Goal: Task Accomplishment & Management: Manage account settings

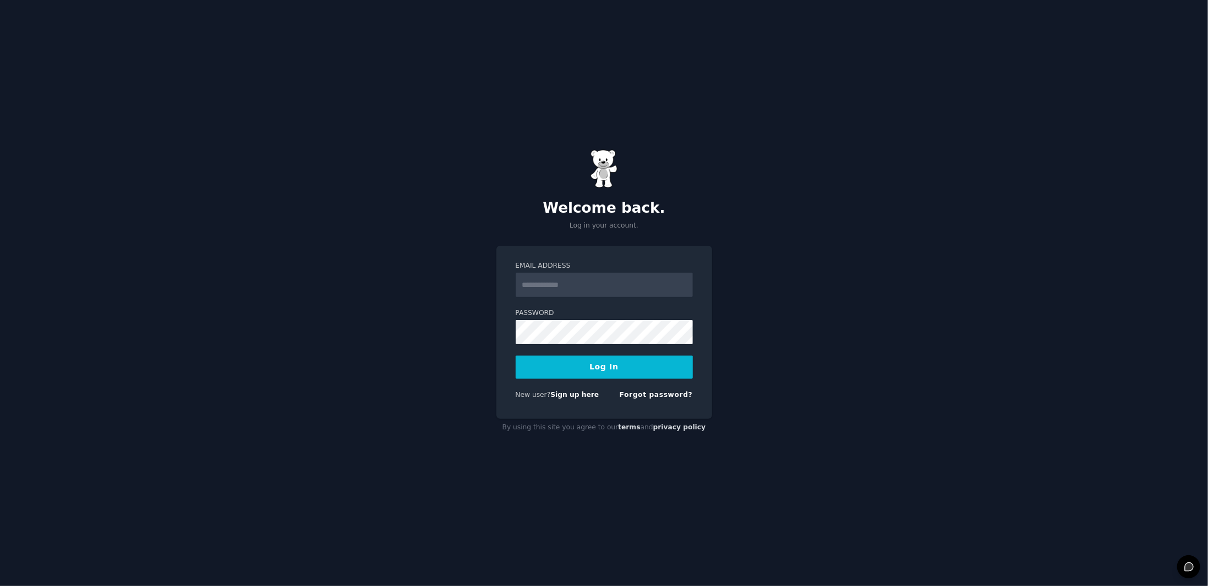
click at [562, 290] on input "Email Address" at bounding box center [603, 285] width 177 height 24
type input "**********"
click at [533, 391] on span "New user?" at bounding box center [532, 395] width 35 height 8
click at [567, 315] on label "Password" at bounding box center [603, 314] width 177 height 10
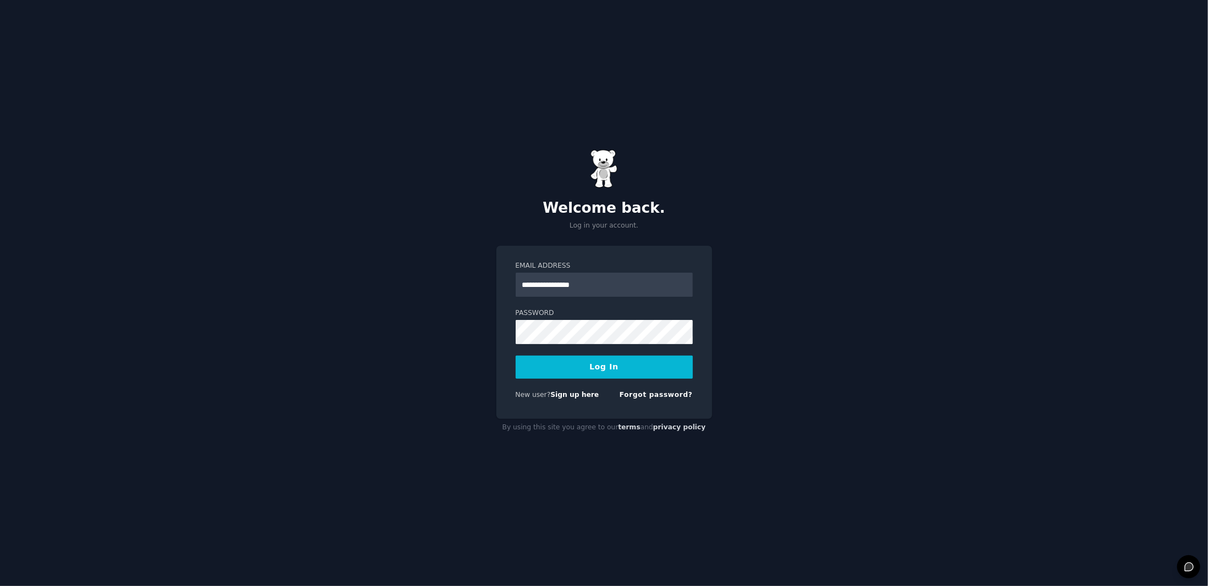
click at [538, 361] on button "Log In" at bounding box center [603, 367] width 177 height 23
click at [673, 391] on link "Forgot password?" at bounding box center [655, 395] width 73 height 8
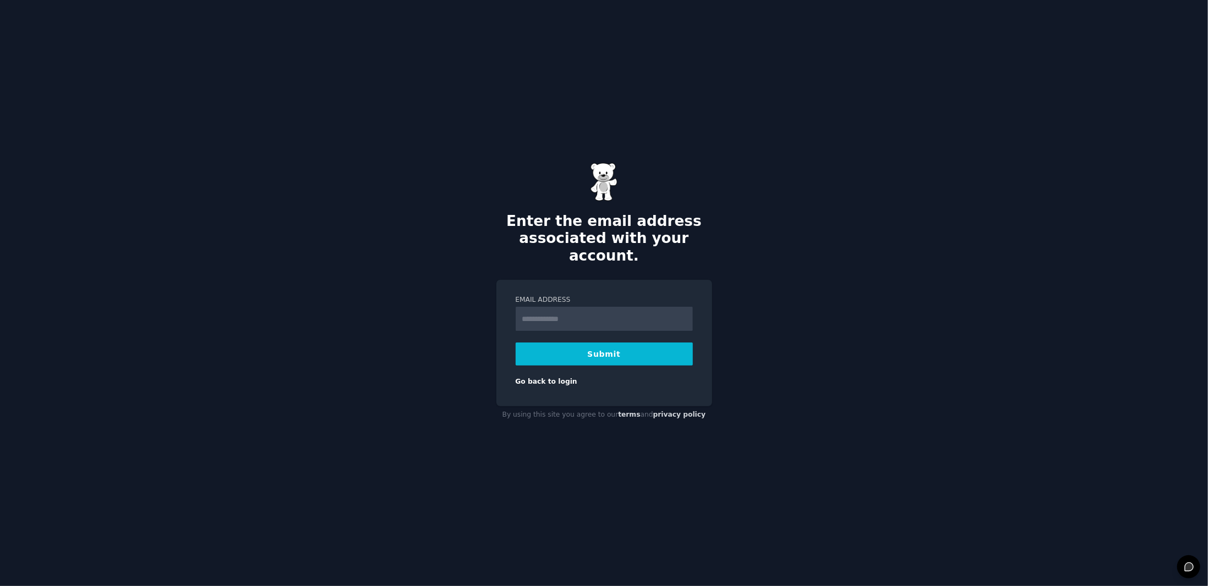
click at [593, 326] on form "Email Address Submit Go back to login" at bounding box center [603, 341] width 177 height 92
drag, startPoint x: 569, startPoint y: 315, endPoint x: 573, endPoint y: 320, distance: 6.3
click at [569, 315] on input "Email Address" at bounding box center [603, 319] width 177 height 24
paste input "**********"
type input "**********"
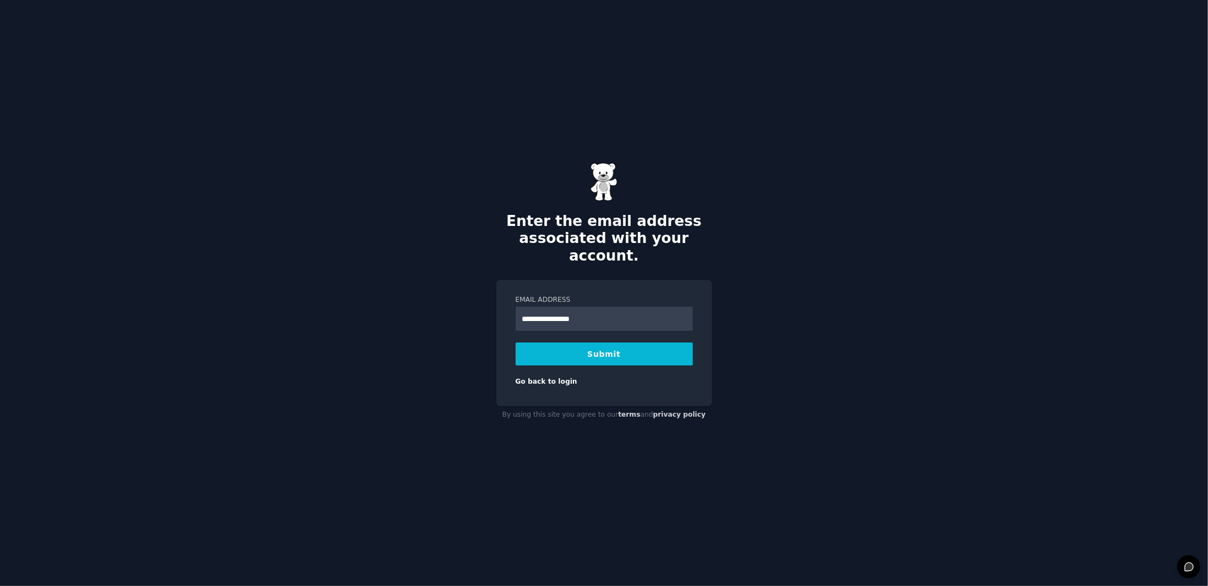
click at [546, 349] on button "Submit" at bounding box center [603, 354] width 177 height 23
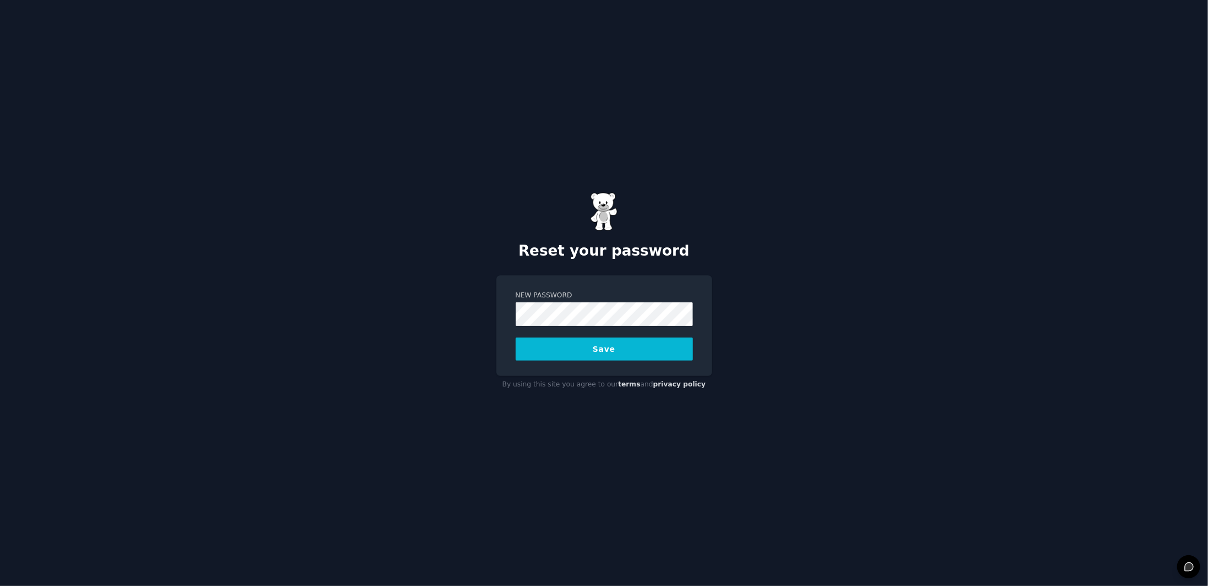
click at [578, 344] on button "Save" at bounding box center [603, 349] width 177 height 23
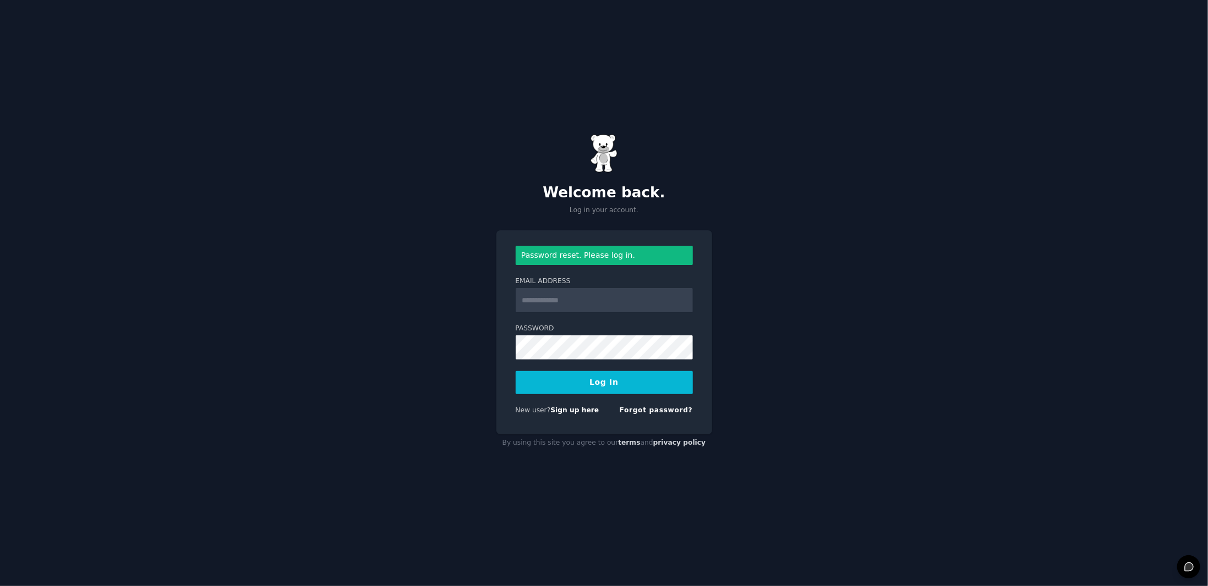
click at [621, 304] on input "Email Address" at bounding box center [603, 300] width 177 height 24
type input "**********"
click at [540, 382] on button "Log In" at bounding box center [603, 382] width 177 height 23
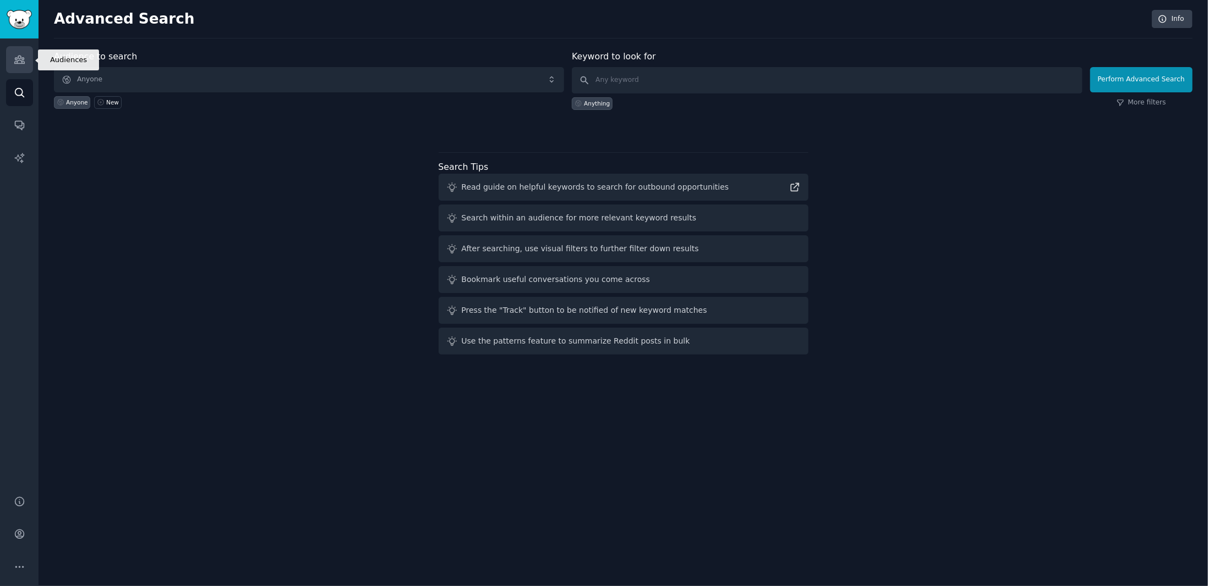
click at [21, 64] on icon "Sidebar" at bounding box center [19, 60] width 10 height 8
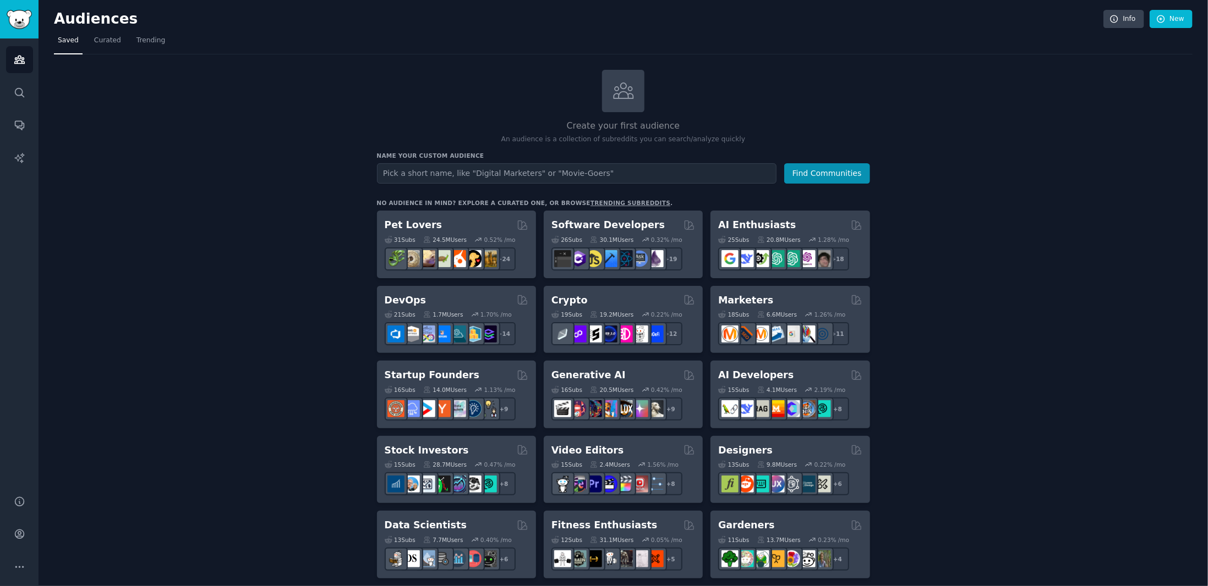
click at [454, 169] on input "text" at bounding box center [576, 173] width 399 height 20
drag, startPoint x: 461, startPoint y: 216, endPoint x: 467, endPoint y: 219, distance: 6.9
click at [461, 218] on div "Pet Lovers Curated by GummySearch" at bounding box center [457, 225] width 144 height 14
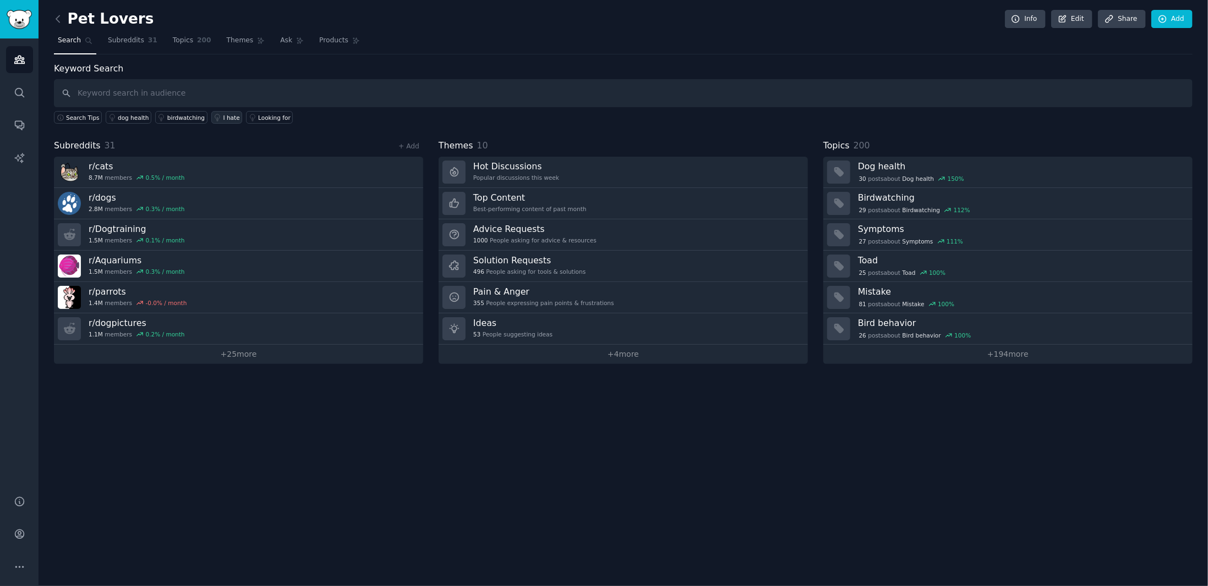
click at [223, 116] on div "I hate" at bounding box center [231, 118] width 17 height 8
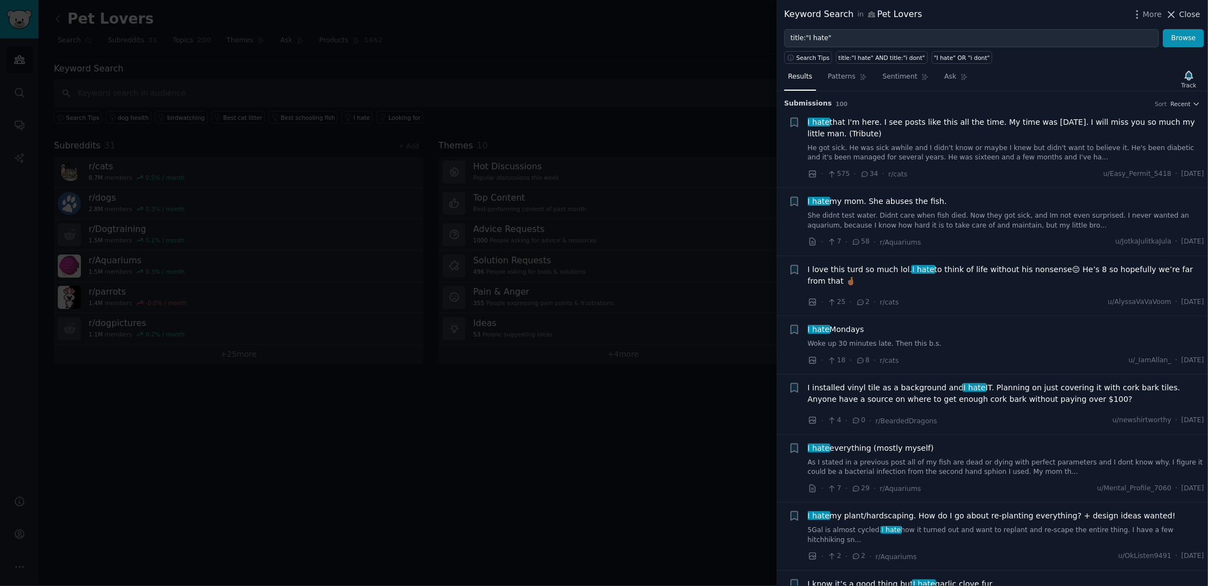
click at [1184, 9] on span "Close" at bounding box center [1189, 15] width 21 height 12
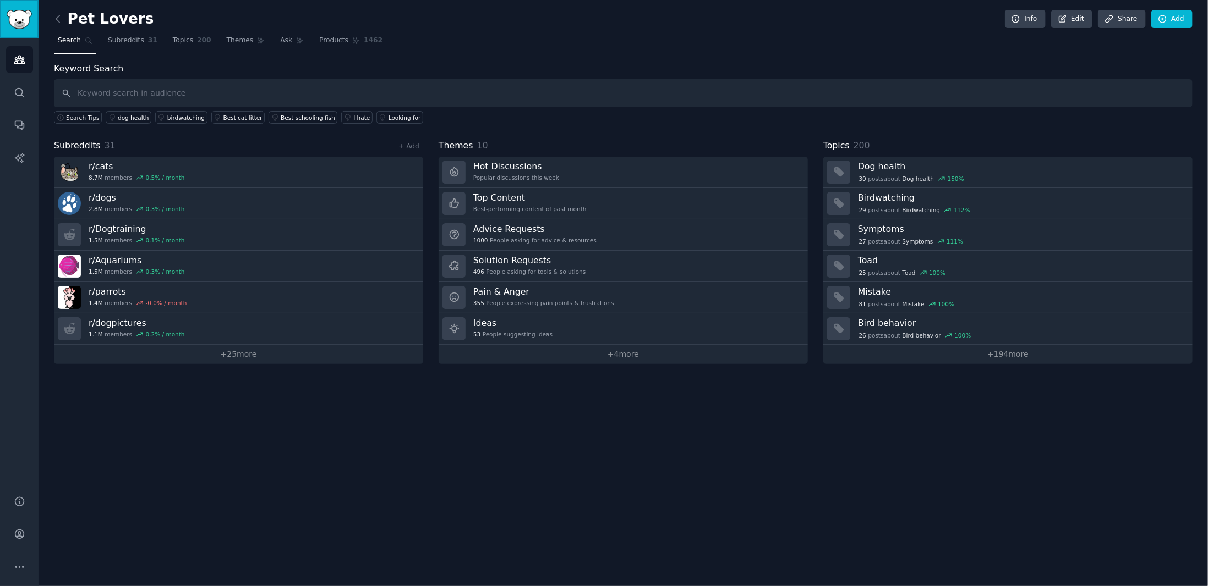
click at [27, 25] on img "Sidebar" at bounding box center [19, 19] width 25 height 19
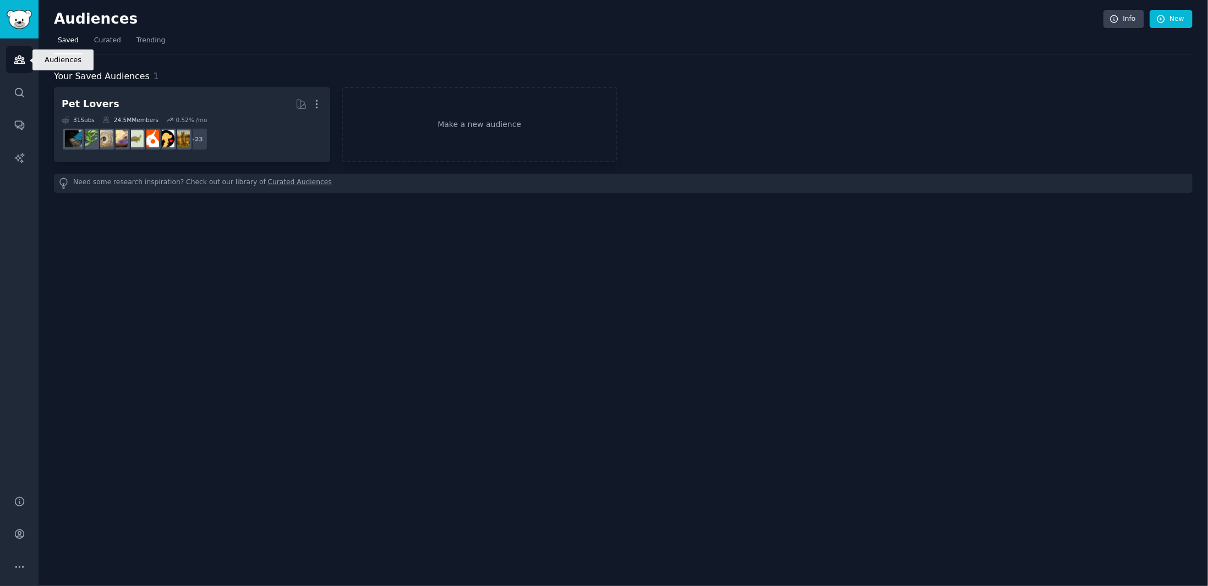
click at [20, 57] on icon "Sidebar" at bounding box center [20, 60] width 12 height 12
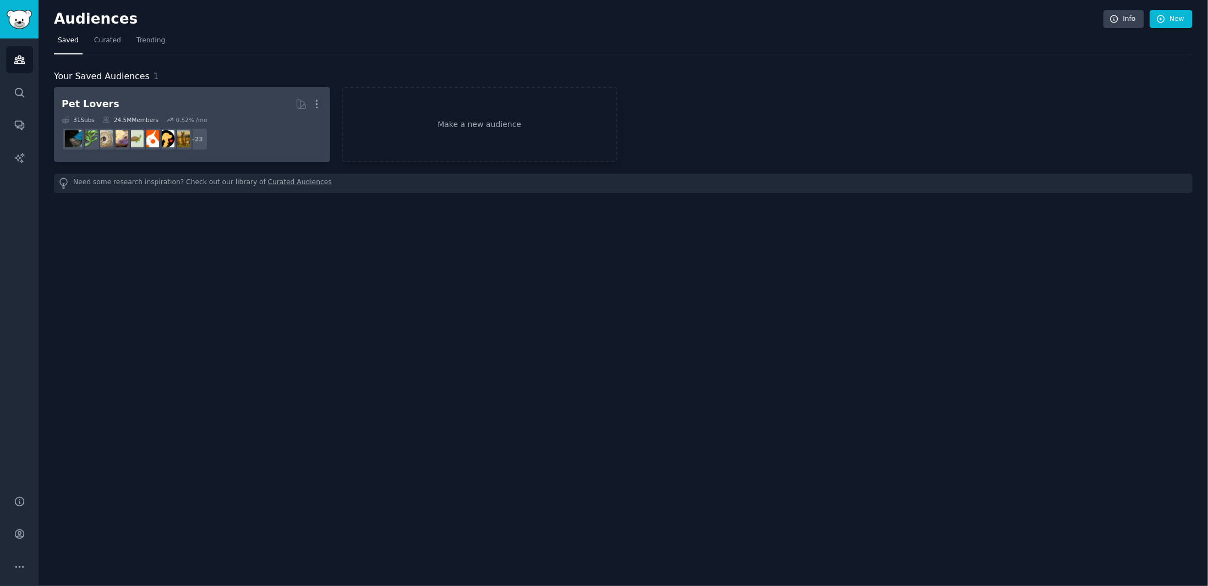
click at [180, 109] on h2 "Pet Lovers More" at bounding box center [192, 104] width 261 height 19
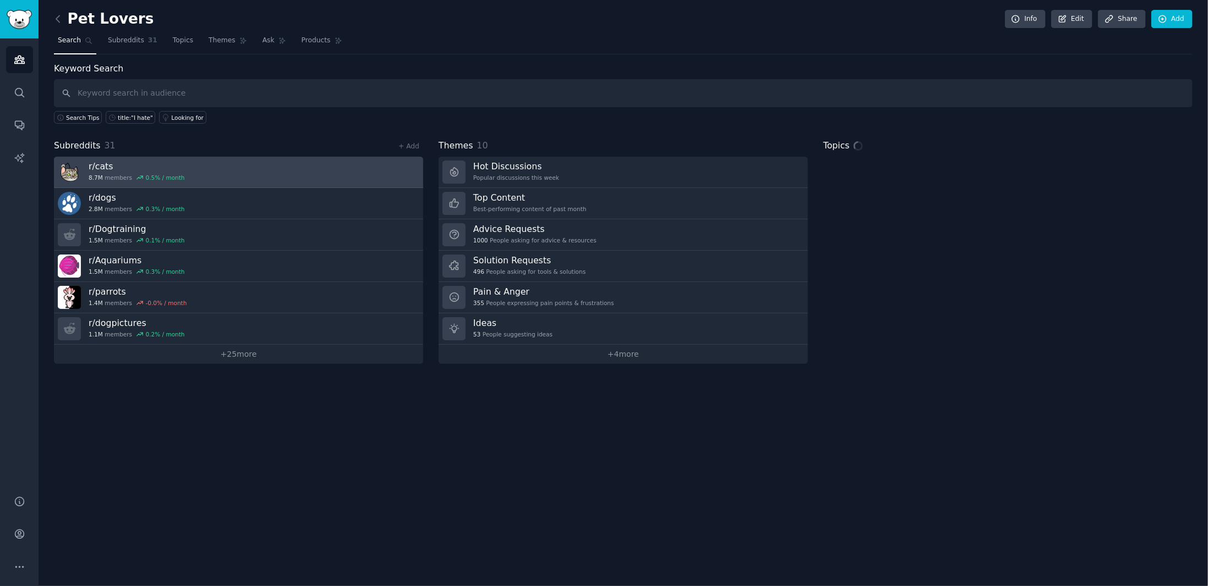
click at [265, 170] on link "r/ cats 8.7M members 0.5 % / month" at bounding box center [238, 172] width 369 height 31
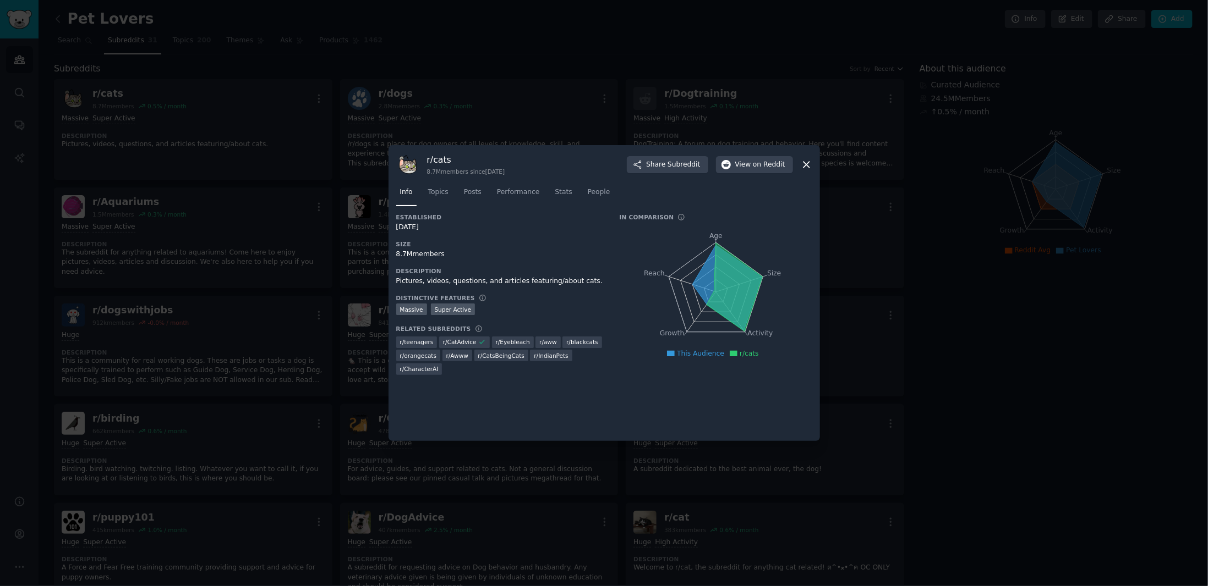
click at [808, 161] on icon at bounding box center [806, 165] width 12 height 12
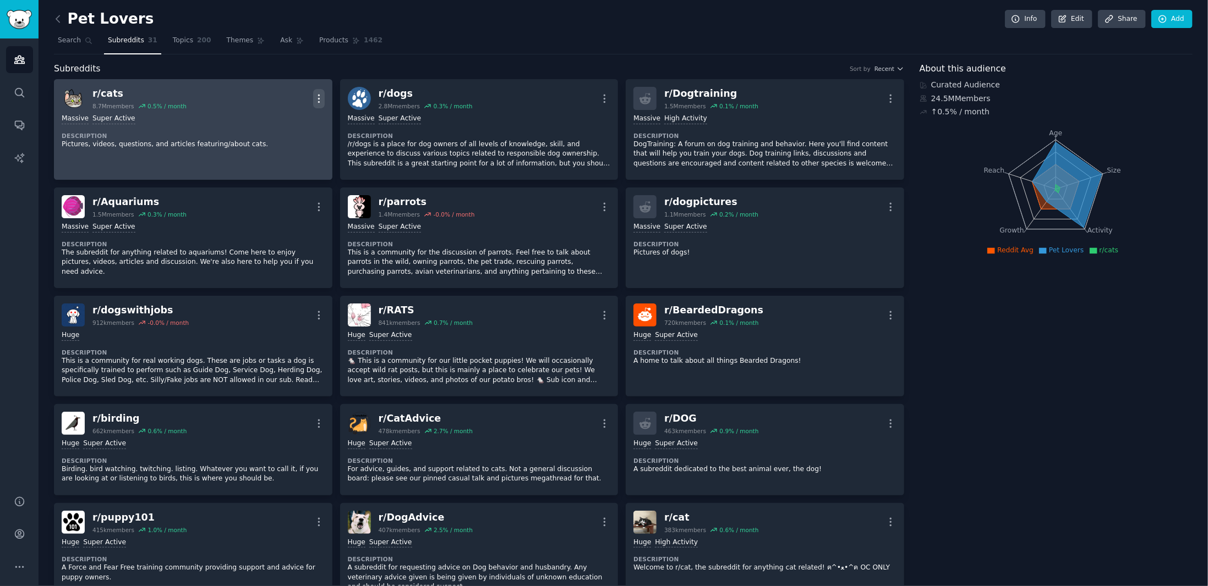
click at [320, 97] on icon "button" at bounding box center [319, 99] width 12 height 12
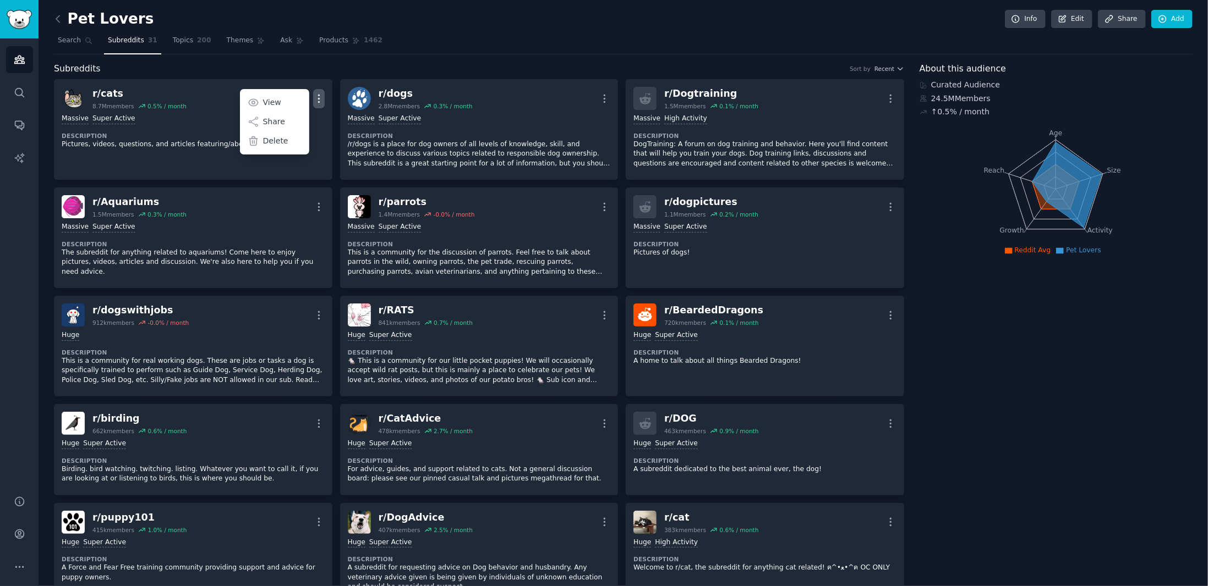
click at [313, 66] on div "Subreddits Sort by Recent" at bounding box center [479, 69] width 850 height 14
click at [315, 45] on link "Products 1462" at bounding box center [350, 43] width 71 height 23
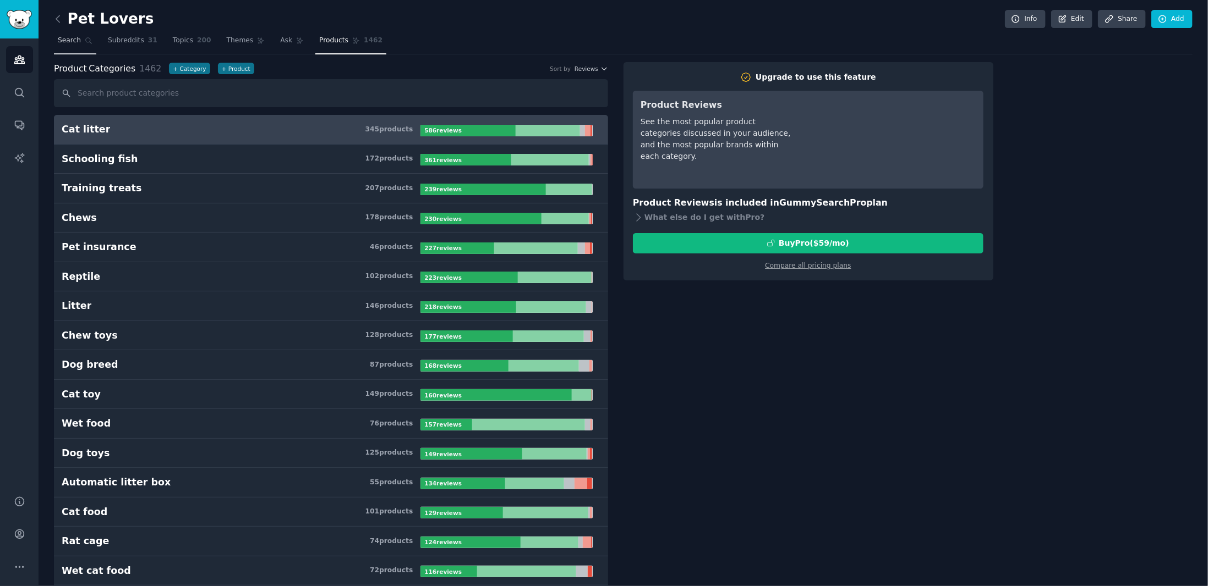
click at [86, 47] on link "Search" at bounding box center [75, 43] width 42 height 23
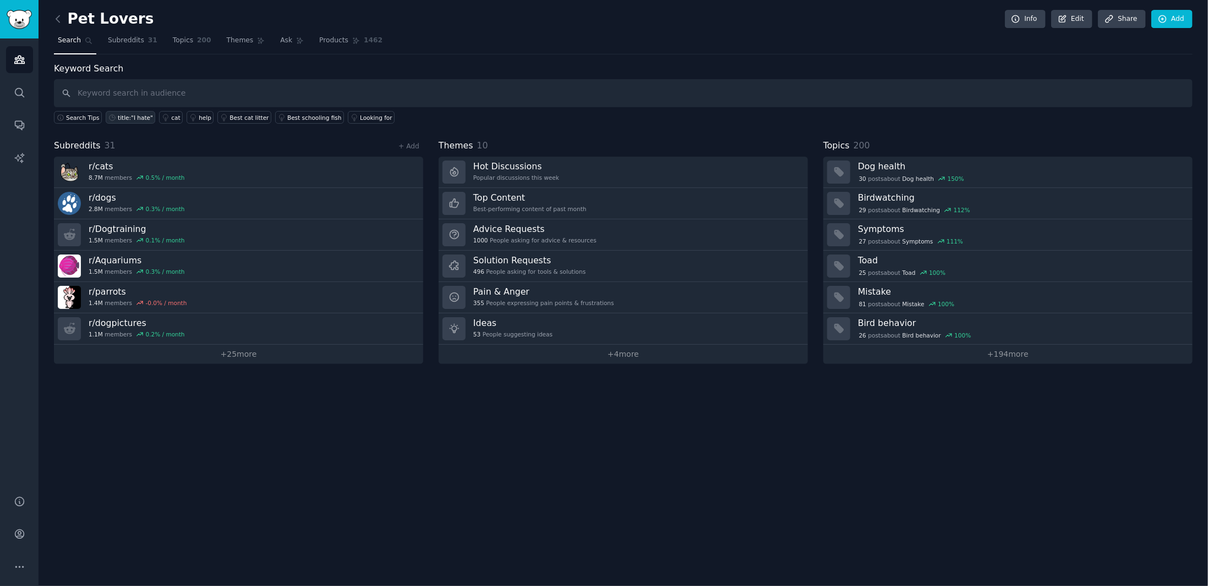
click at [130, 119] on link "title:"I hate"" at bounding box center [131, 117] width 50 height 13
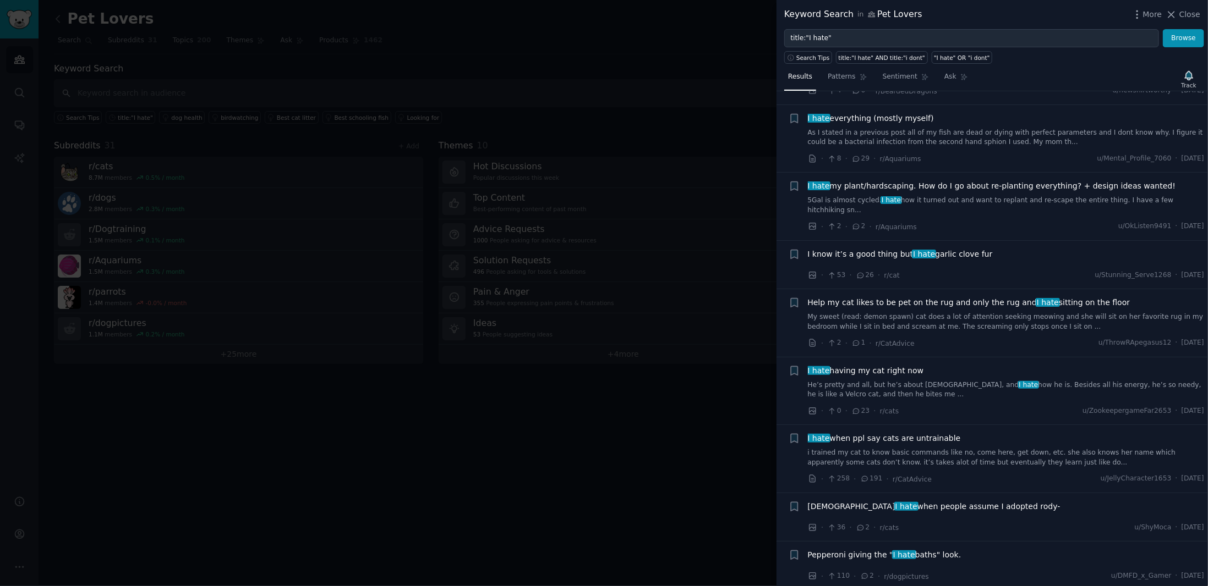
scroll to position [385, 0]
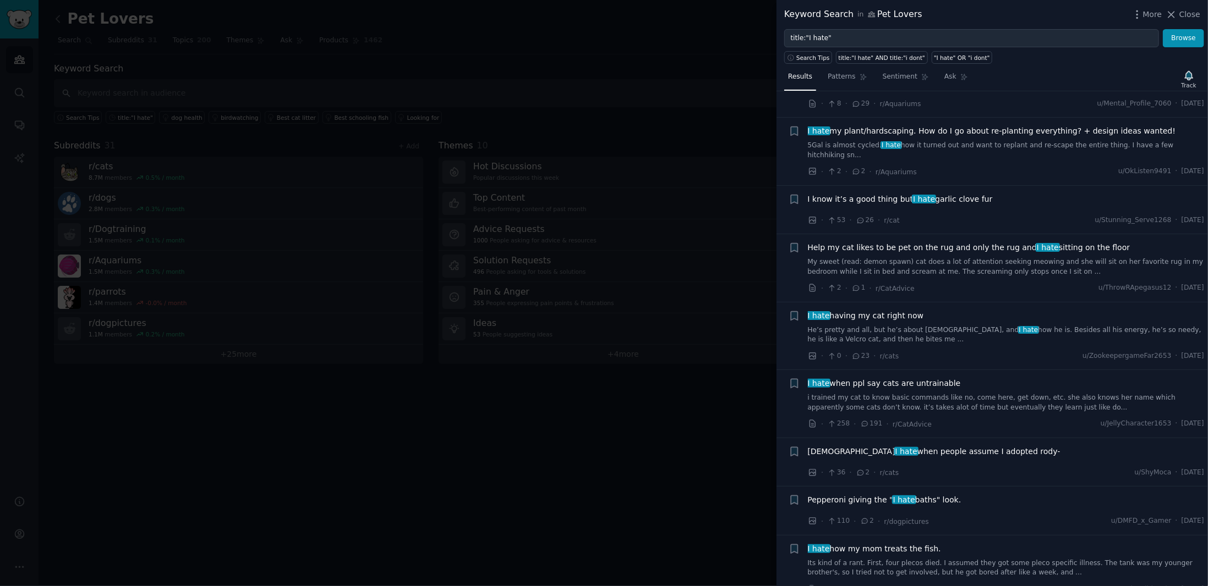
drag, startPoint x: 472, startPoint y: 172, endPoint x: 289, endPoint y: 133, distance: 186.9
click at [472, 172] on div at bounding box center [604, 293] width 1208 height 586
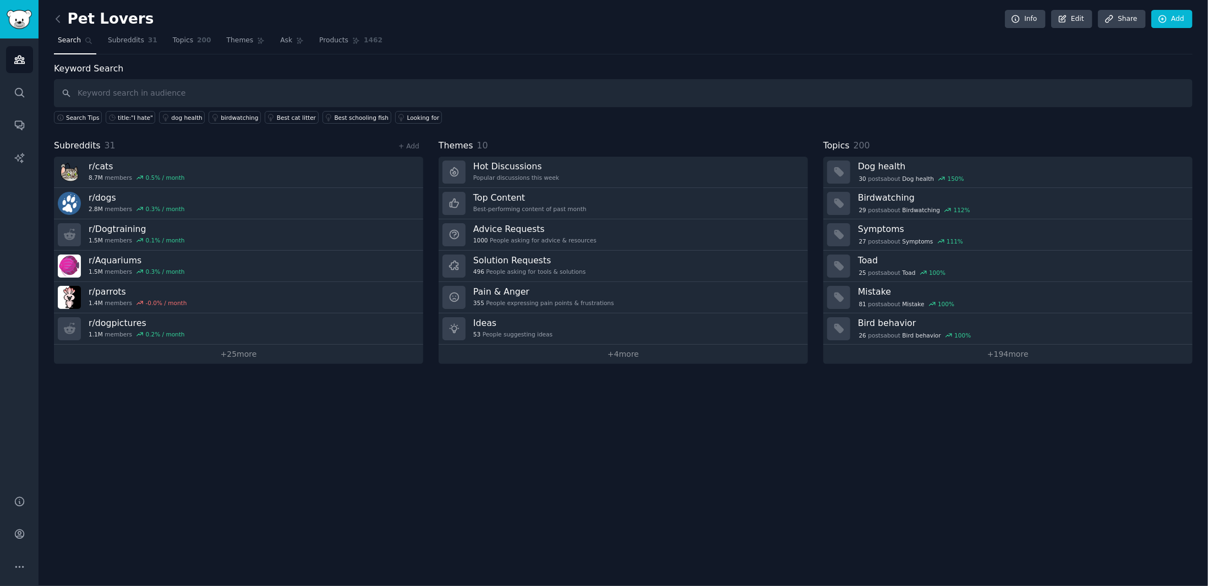
click at [66, 20] on link at bounding box center [61, 19] width 14 height 18
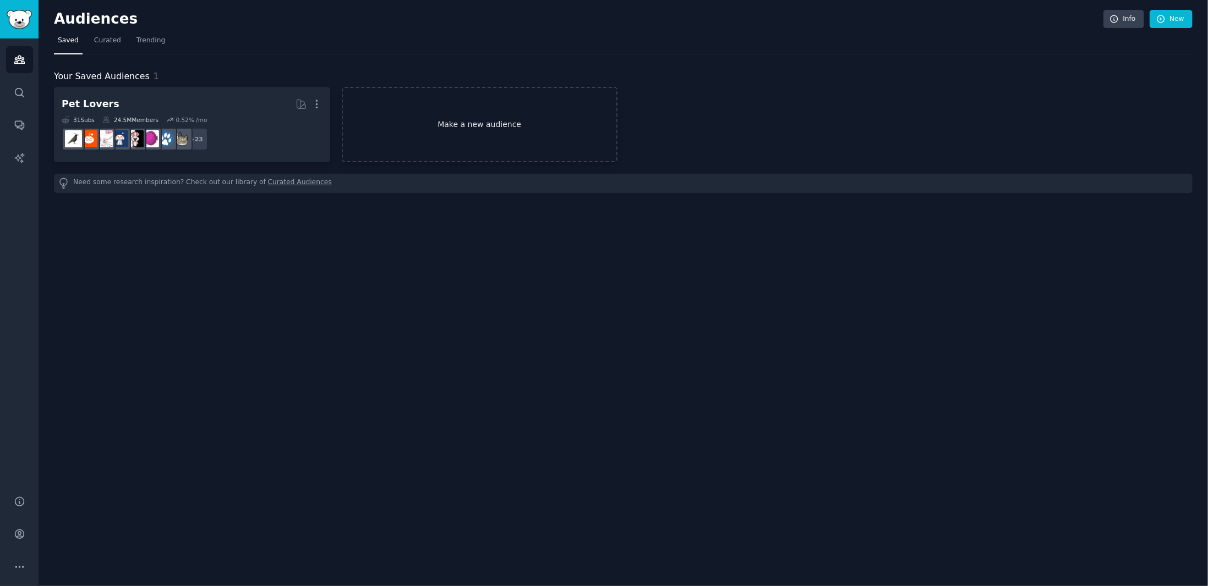
click at [426, 114] on link "Make a new audience" at bounding box center [480, 124] width 276 height 75
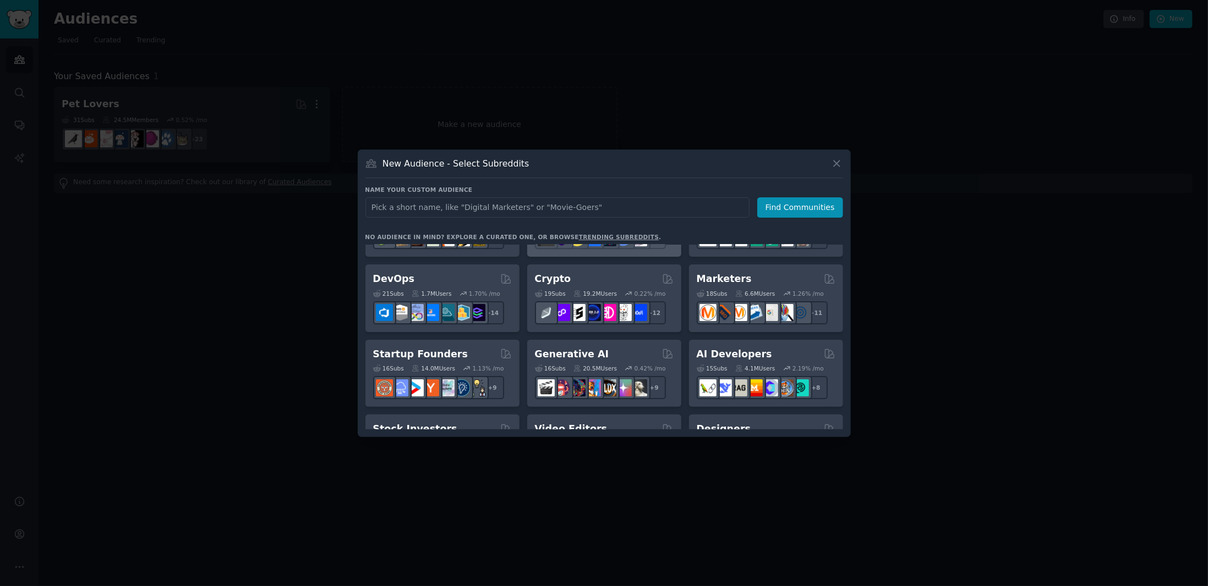
scroll to position [165, 0]
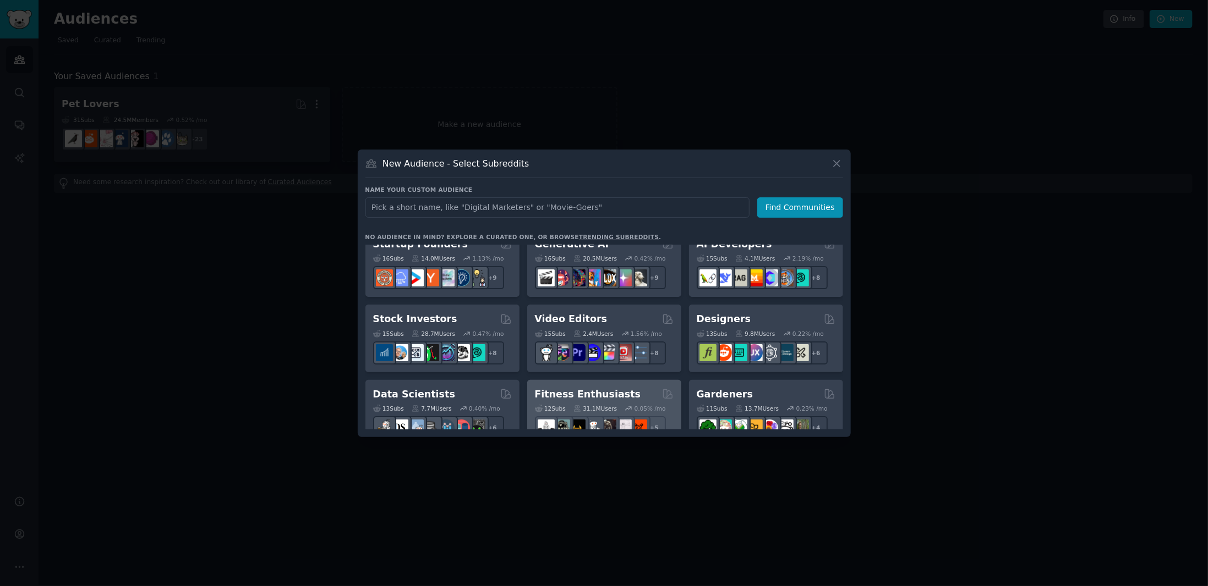
click at [577, 389] on h2 "Fitness Enthusiasts" at bounding box center [588, 395] width 106 height 14
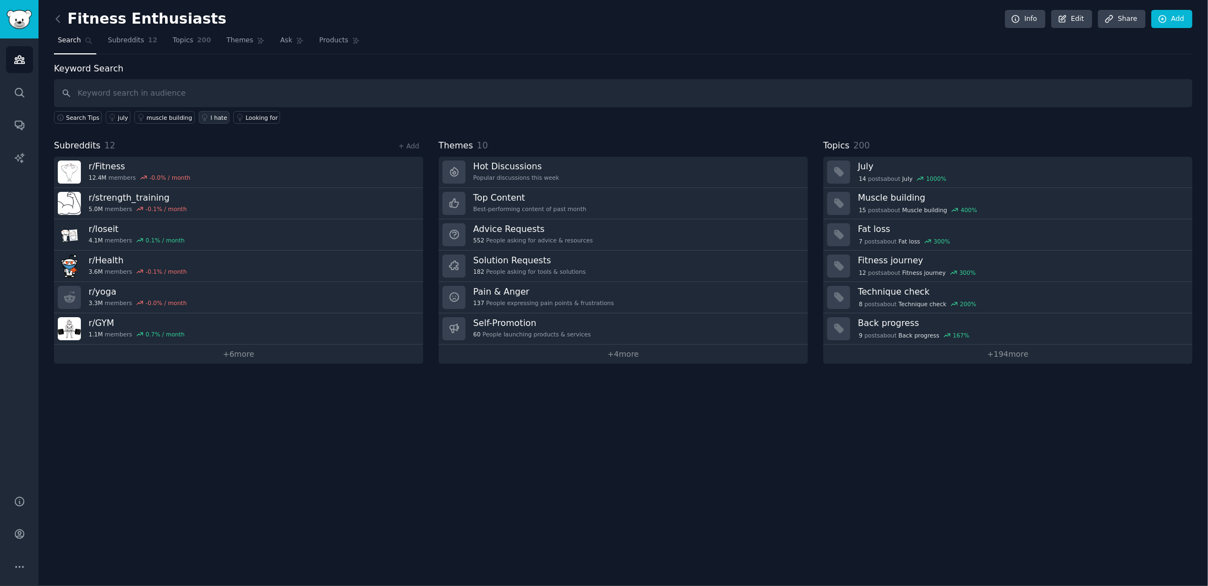
click at [211, 115] on div "I hate" at bounding box center [219, 118] width 17 height 8
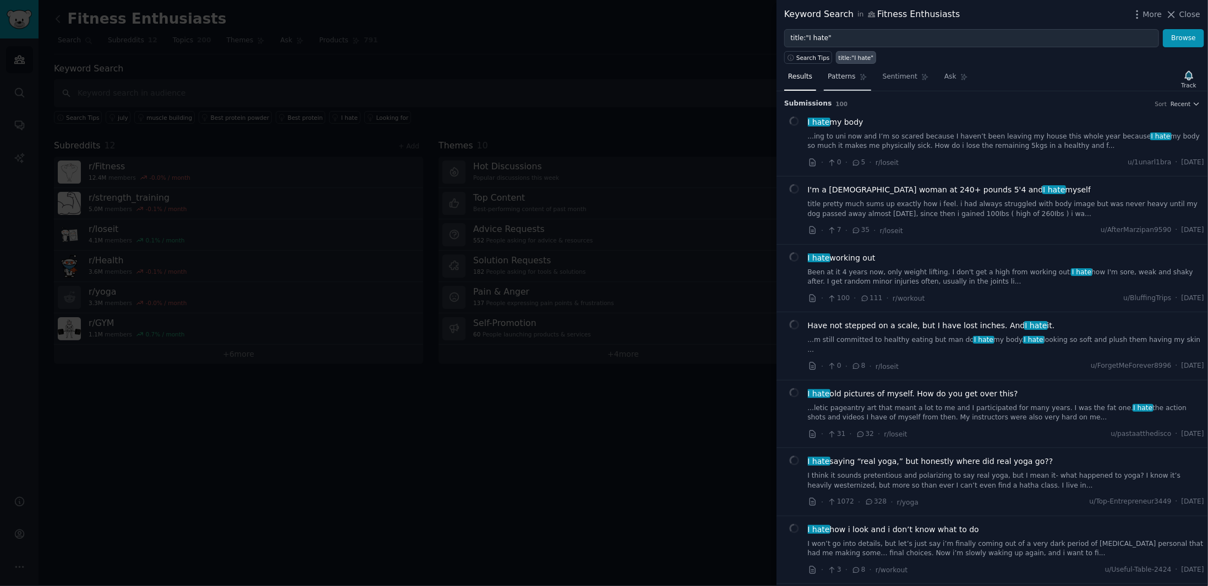
click at [840, 80] on span "Patterns" at bounding box center [841, 77] width 28 height 10
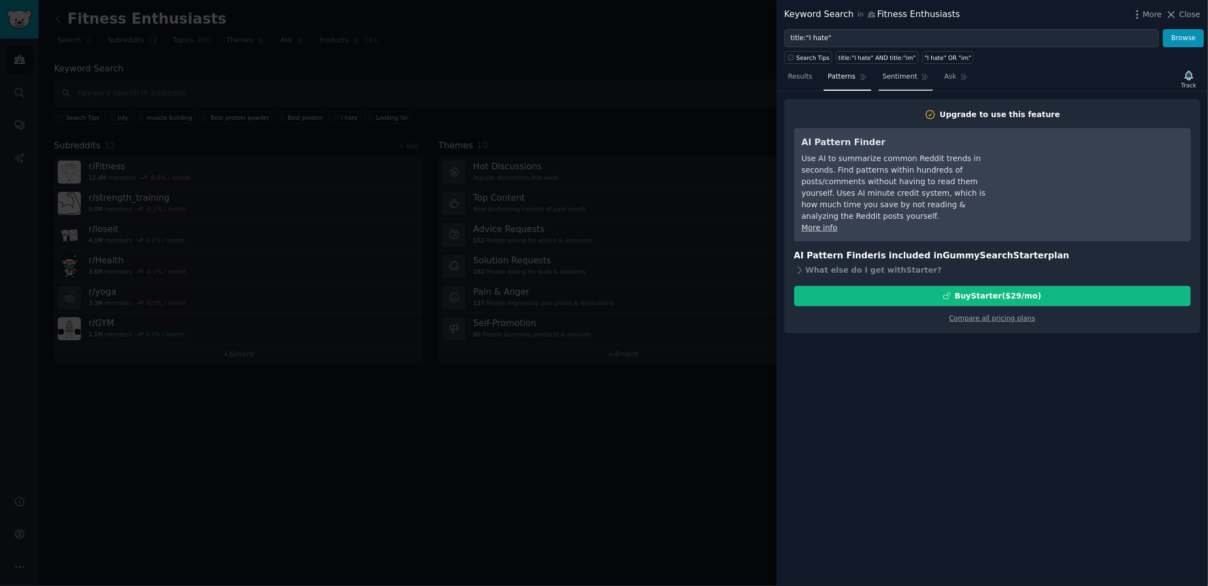
click at [885, 79] on span "Sentiment" at bounding box center [899, 77] width 35 height 10
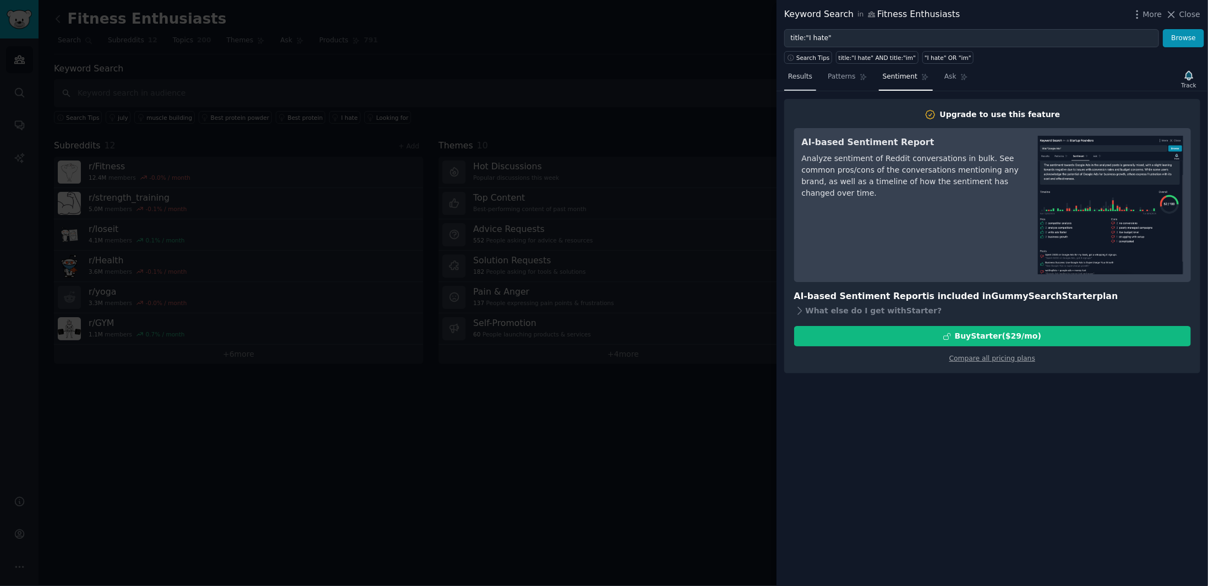
click at [808, 80] on span "Results" at bounding box center [800, 77] width 24 height 10
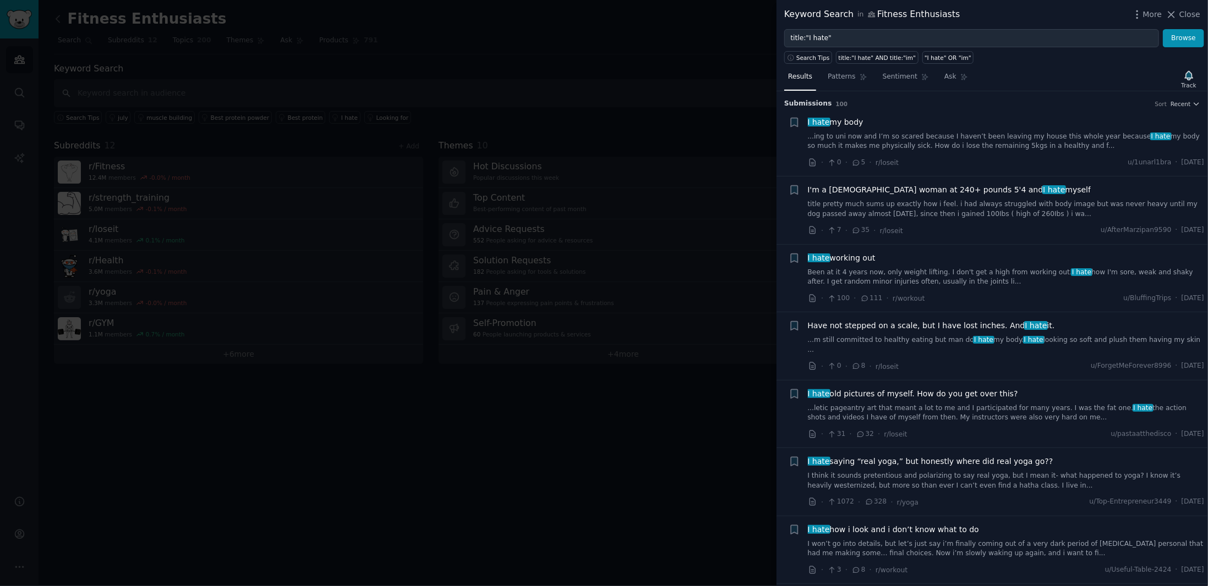
drag, startPoint x: 612, startPoint y: 103, endPoint x: 591, endPoint y: 104, distance: 20.9
click at [612, 103] on div at bounding box center [604, 293] width 1208 height 586
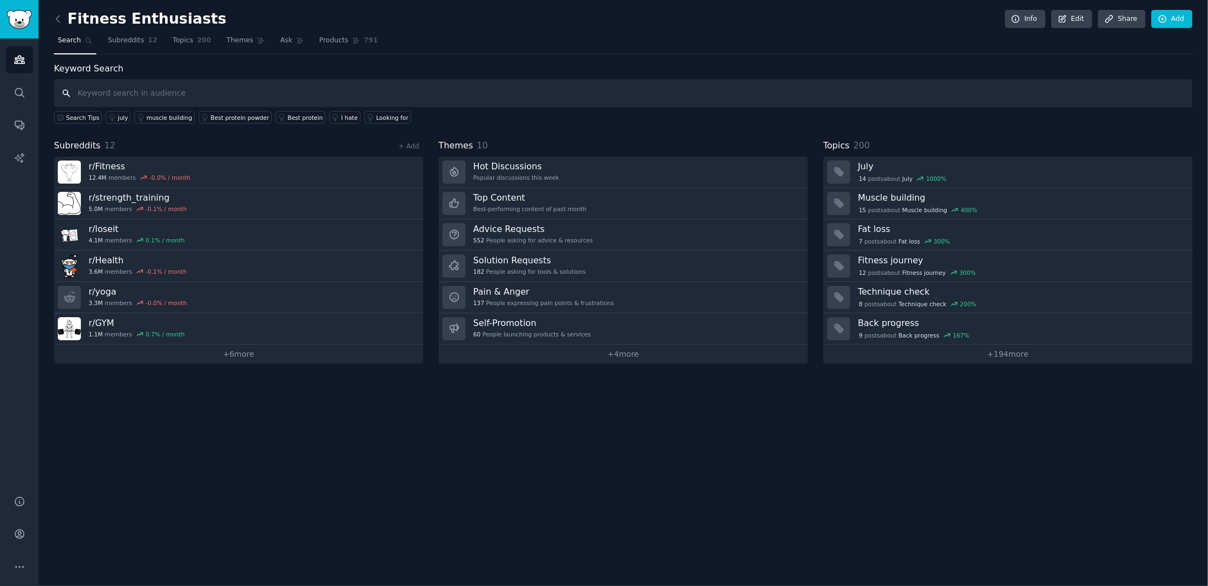
click at [292, 95] on input "text" at bounding box center [623, 93] width 1138 height 28
type input "sucks"
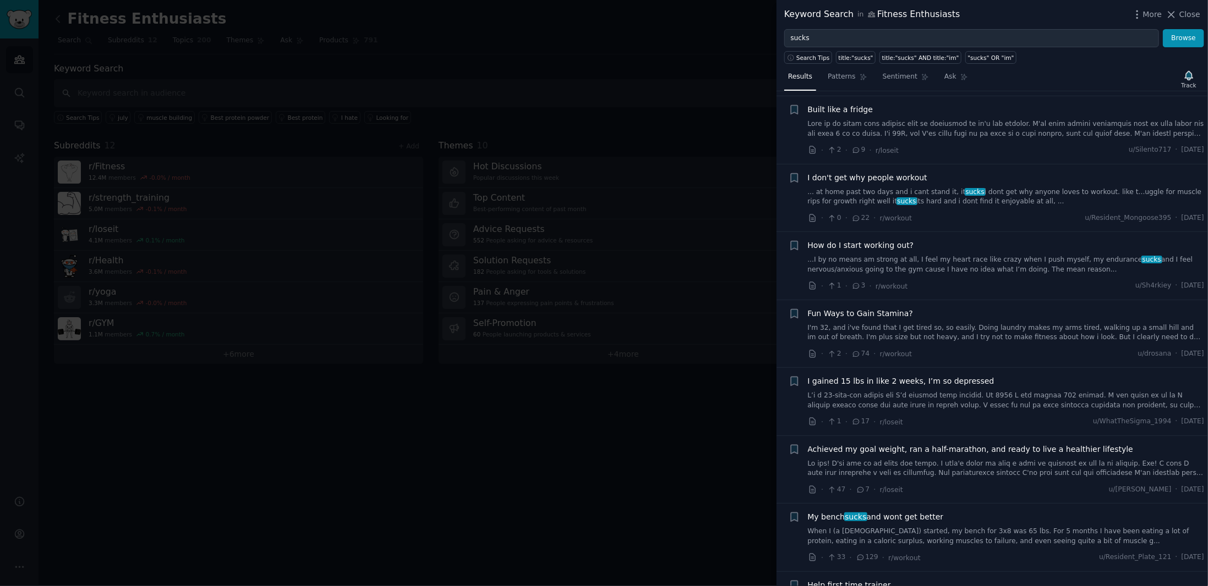
scroll to position [385, 0]
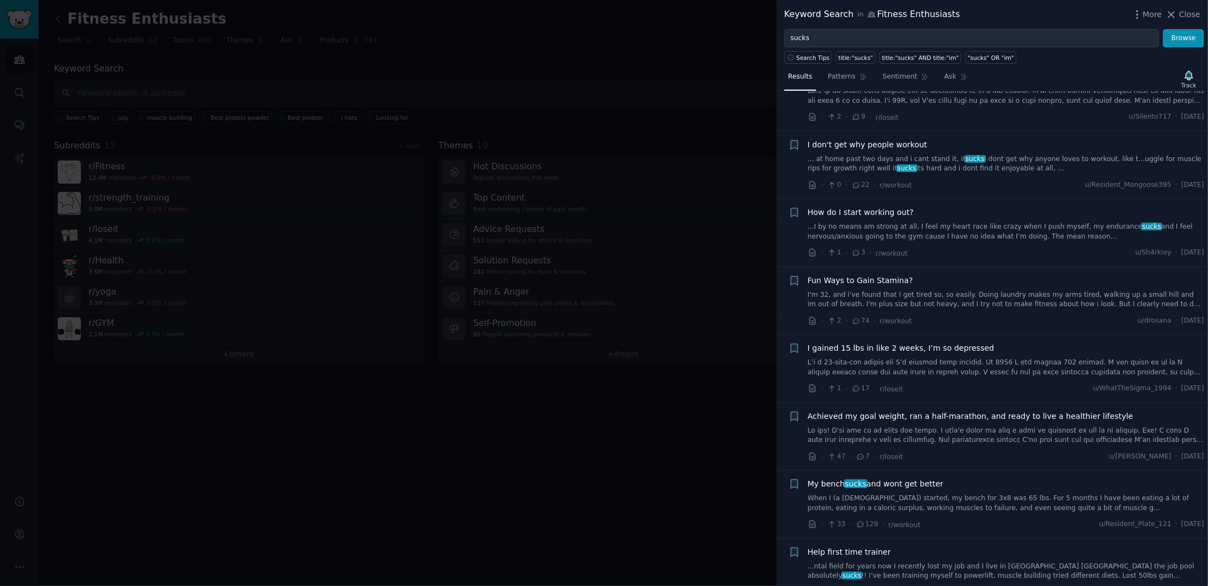
click at [558, 163] on div at bounding box center [604, 293] width 1208 height 586
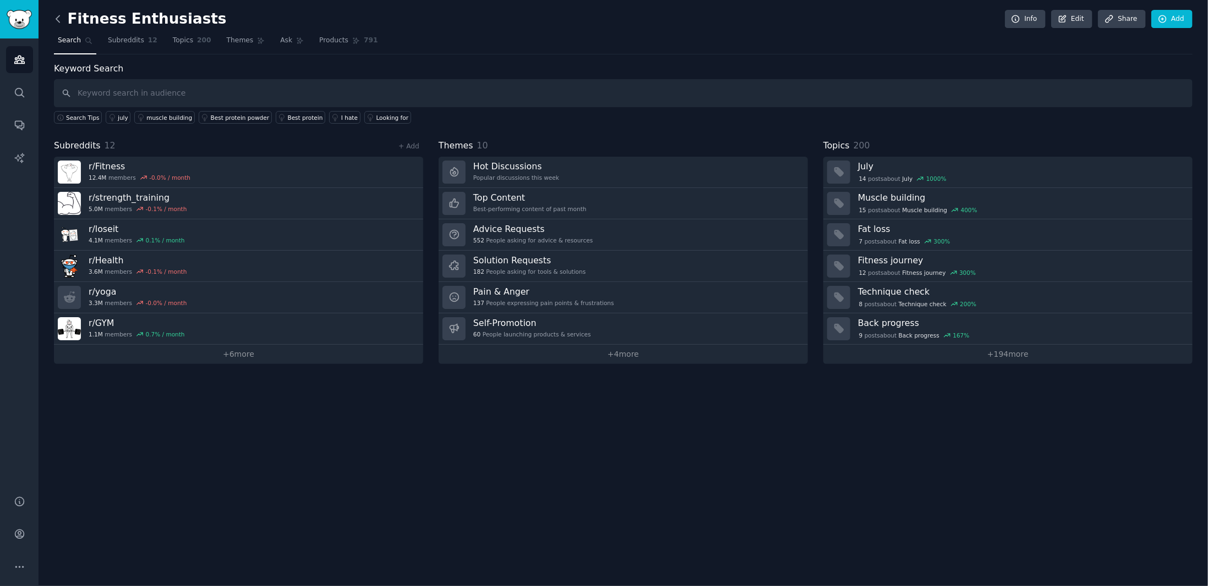
click at [56, 16] on icon at bounding box center [58, 19] width 12 height 12
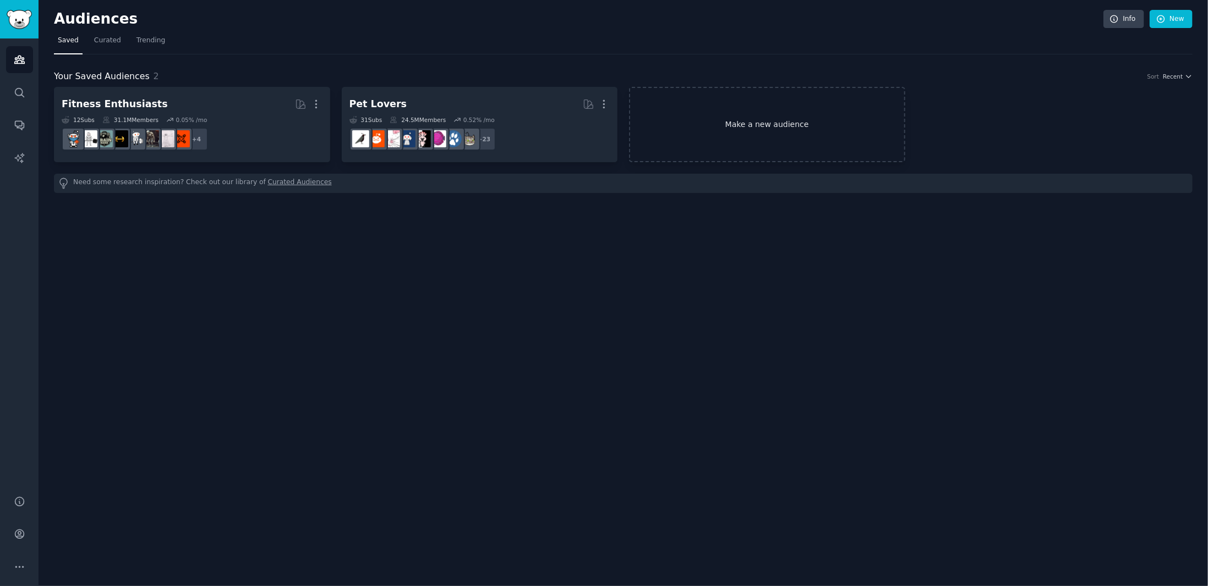
click at [697, 127] on link "Make a new audience" at bounding box center [767, 124] width 276 height 75
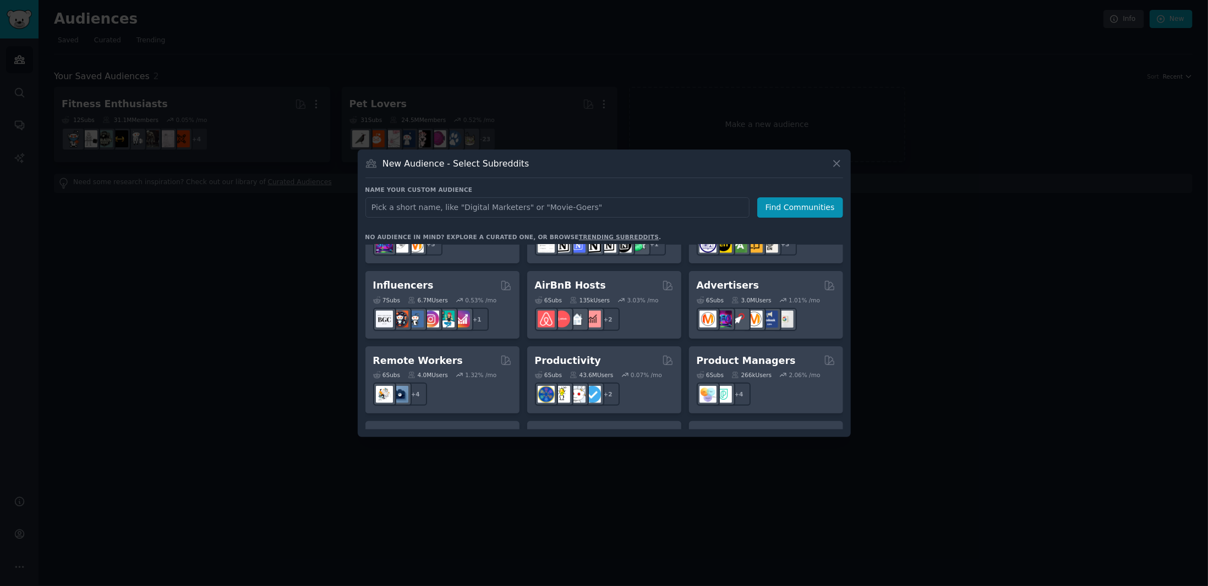
scroll to position [694, 0]
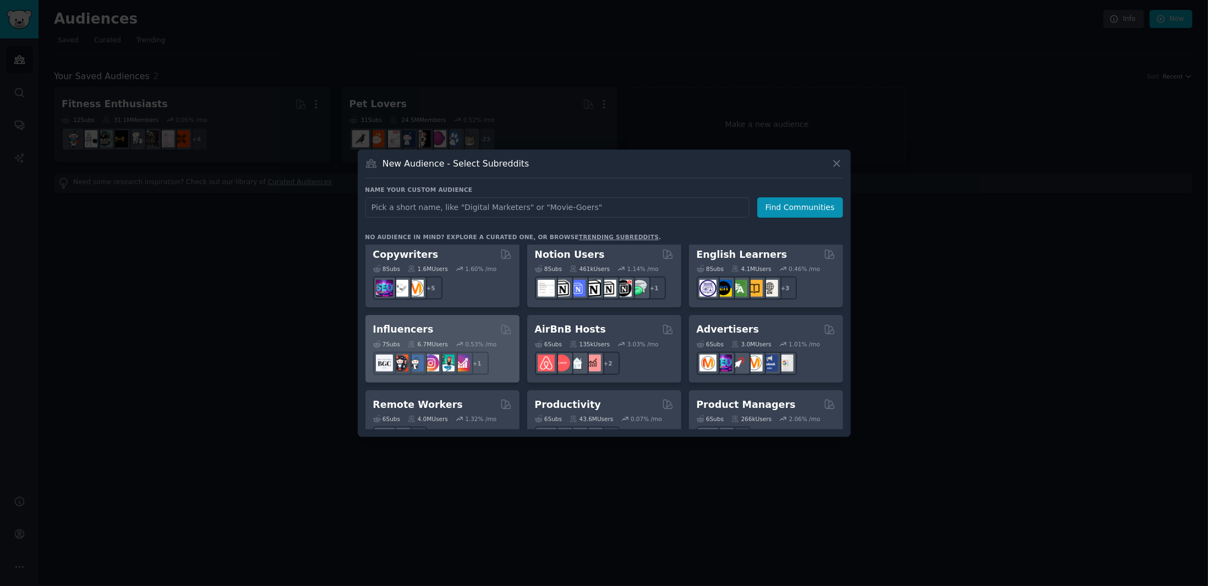
click at [446, 323] on div "Influencers" at bounding box center [442, 330] width 139 height 14
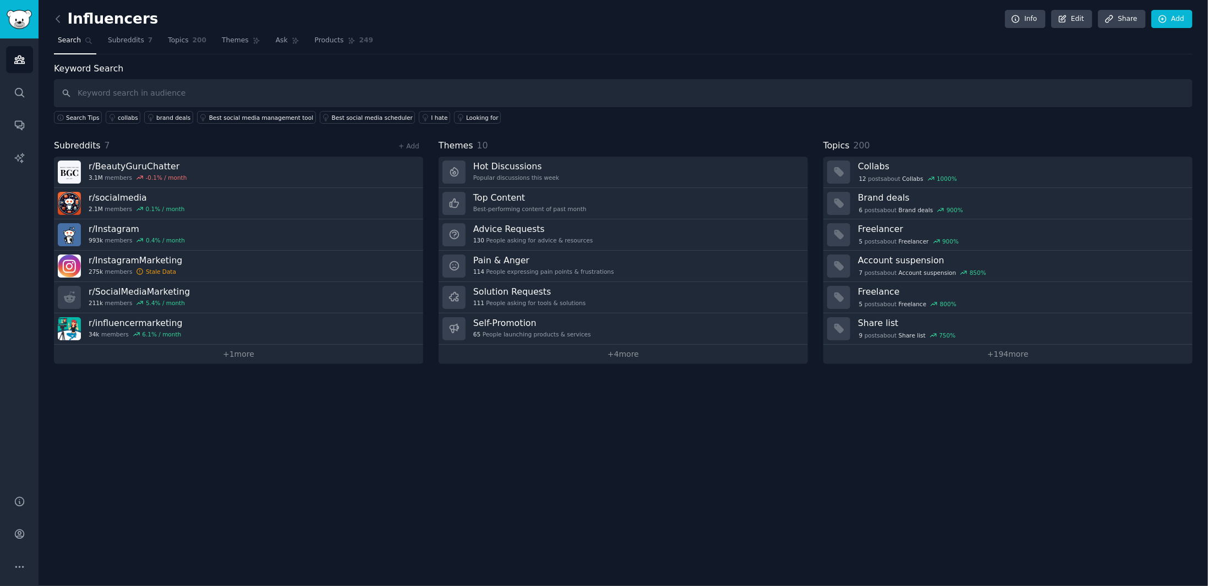
click at [375, 94] on input "text" at bounding box center [623, 93] width 1138 height 28
type input "sucks"
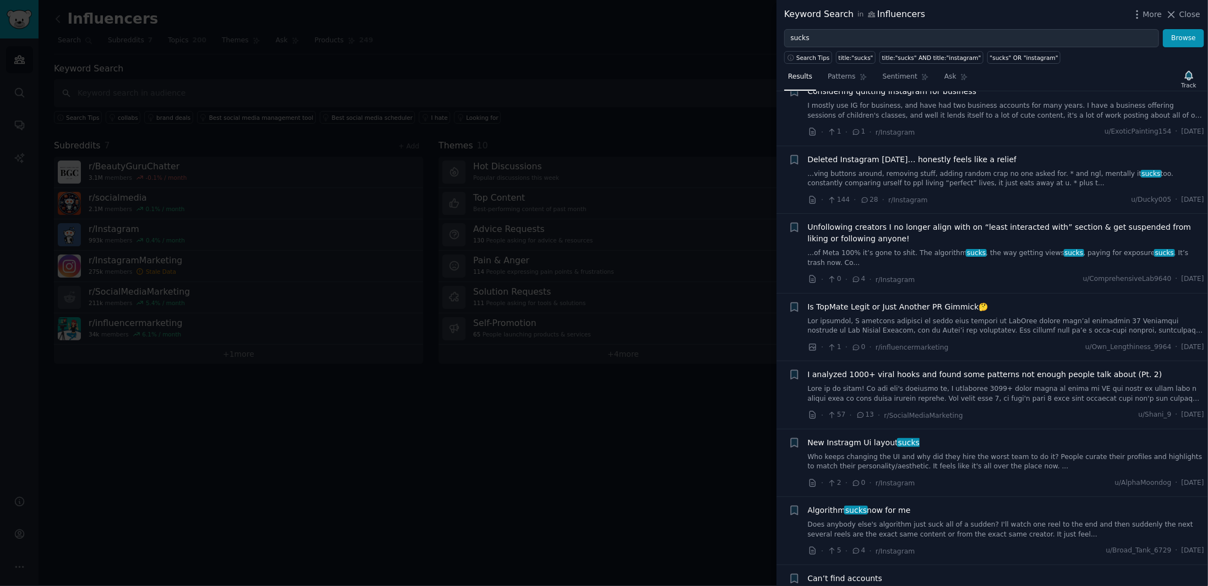
scroll to position [220, 0]
